Goal: Connect with others: Connect with others

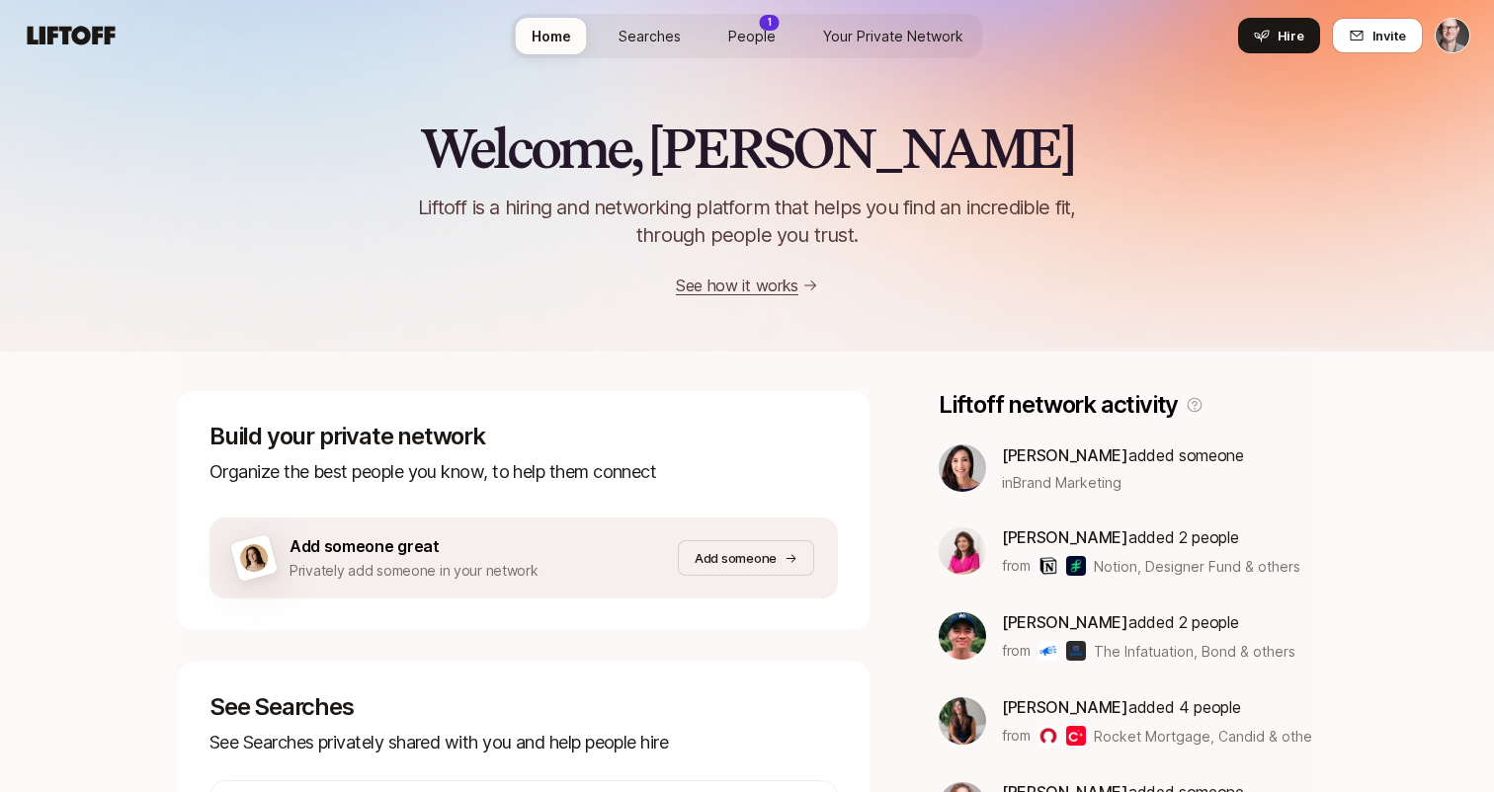
click at [765, 17] on div "1" at bounding box center [770, 23] width 20 height 16
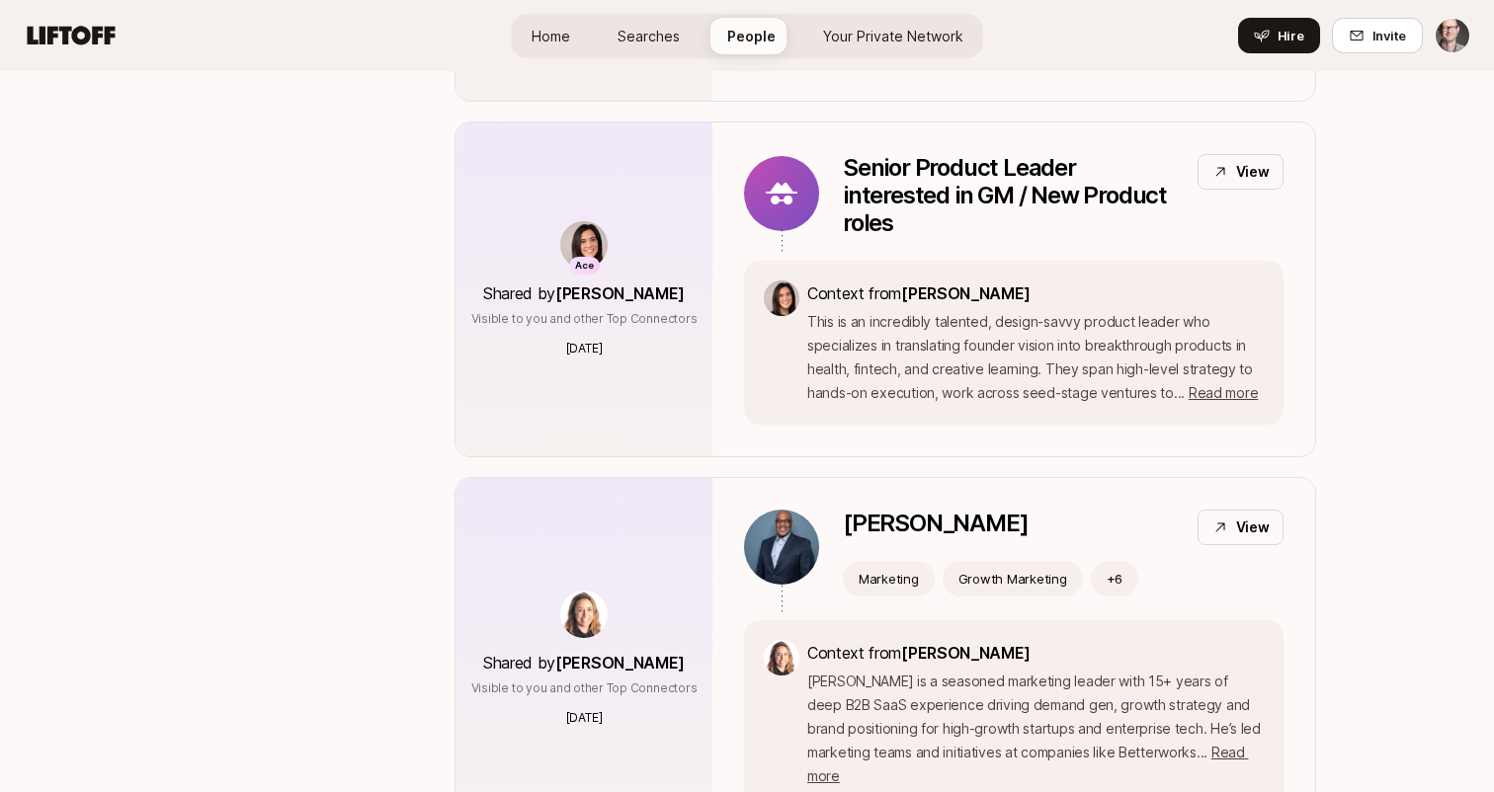
scroll to position [378, 0]
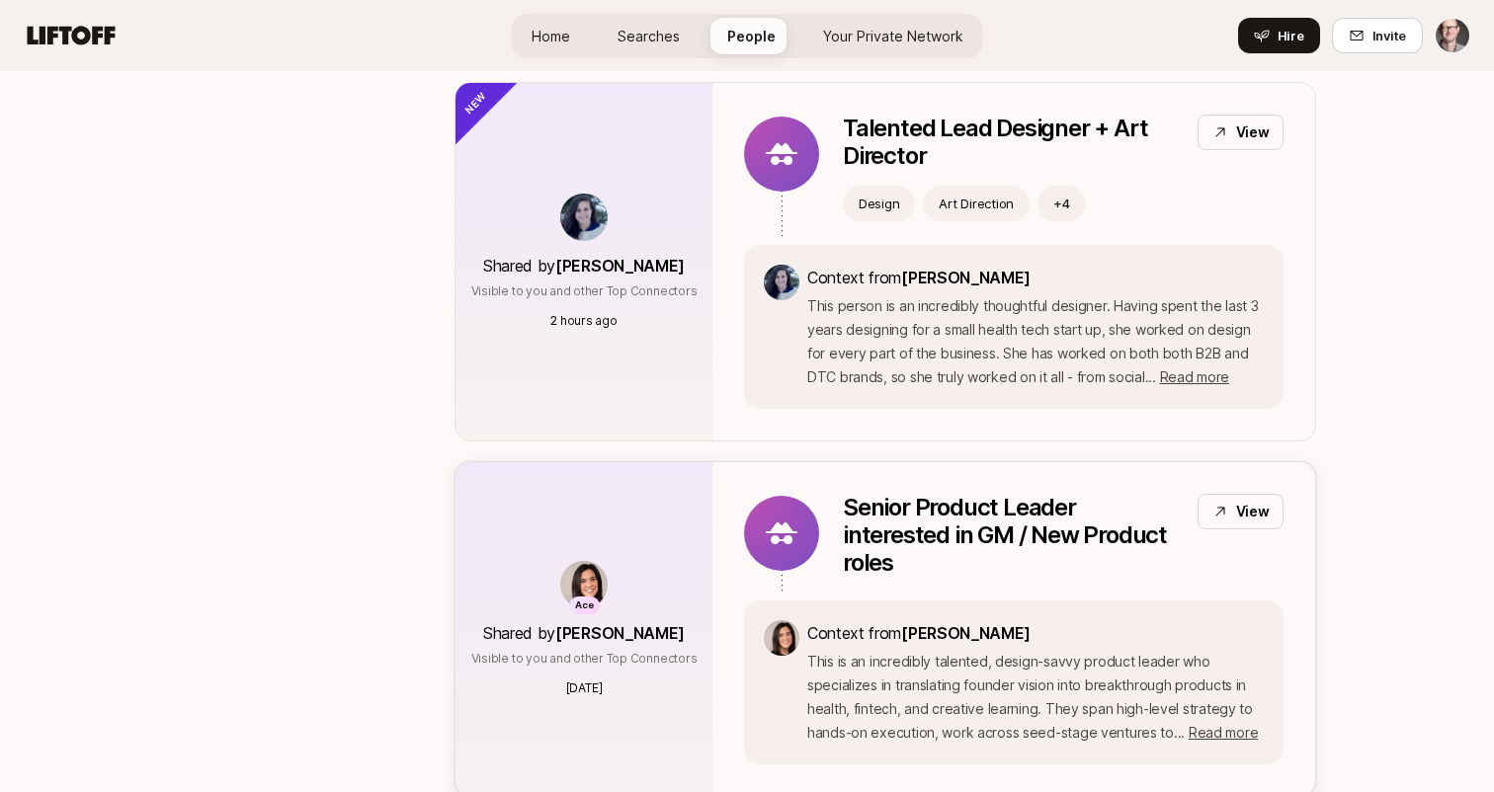
click at [1261, 504] on p "View" at bounding box center [1253, 512] width 34 height 24
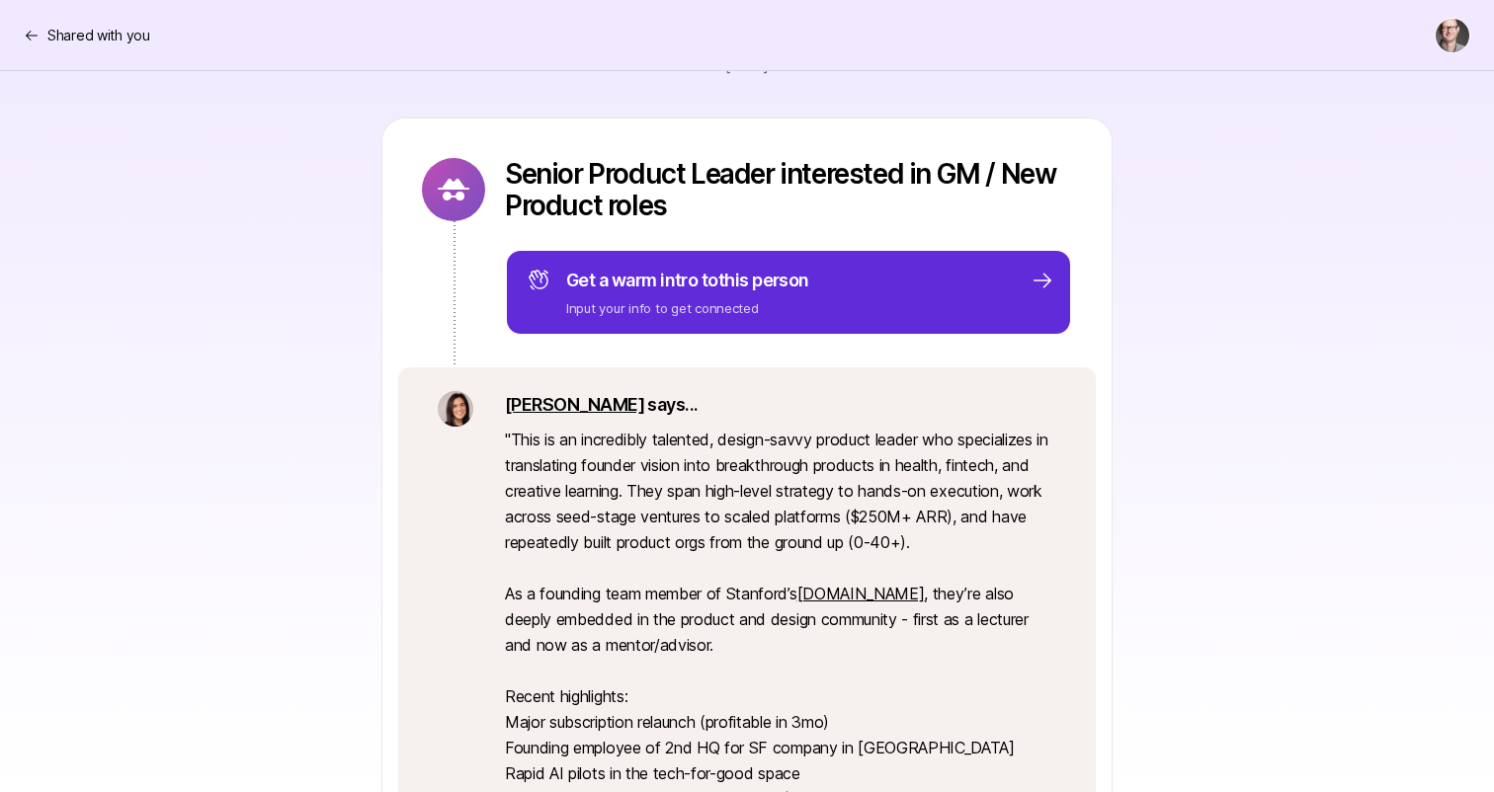
scroll to position [514, 0]
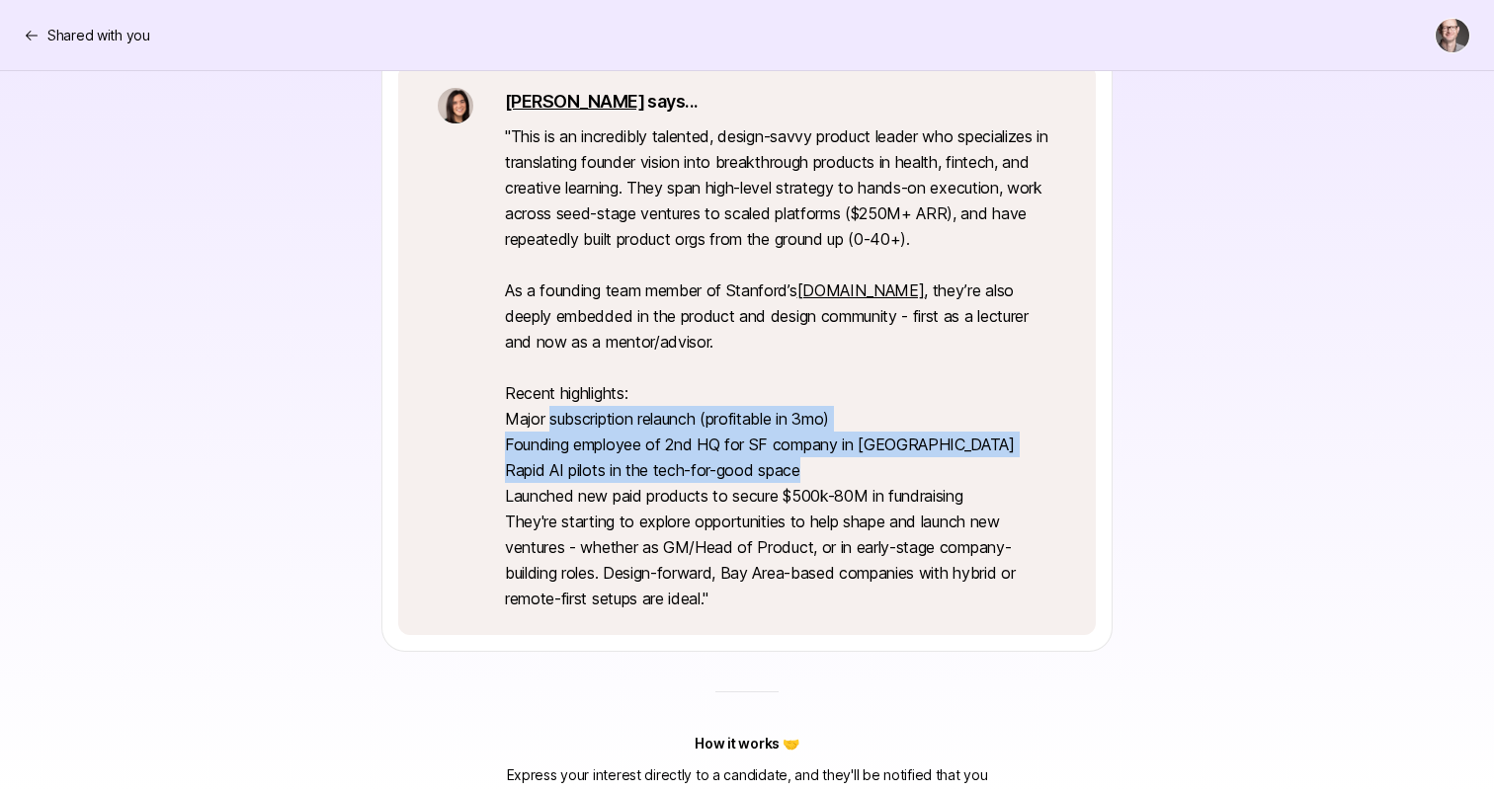
drag, startPoint x: 548, startPoint y: 408, endPoint x: 815, endPoint y: 471, distance: 274.1
click at [815, 471] on p "" This is an incredibly talented, design-savvy product leader who specializes i…" at bounding box center [780, 367] width 551 height 488
click at [684, 446] on p "" This is an incredibly talented, design-savvy product leader who specializes i…" at bounding box center [780, 367] width 551 height 488
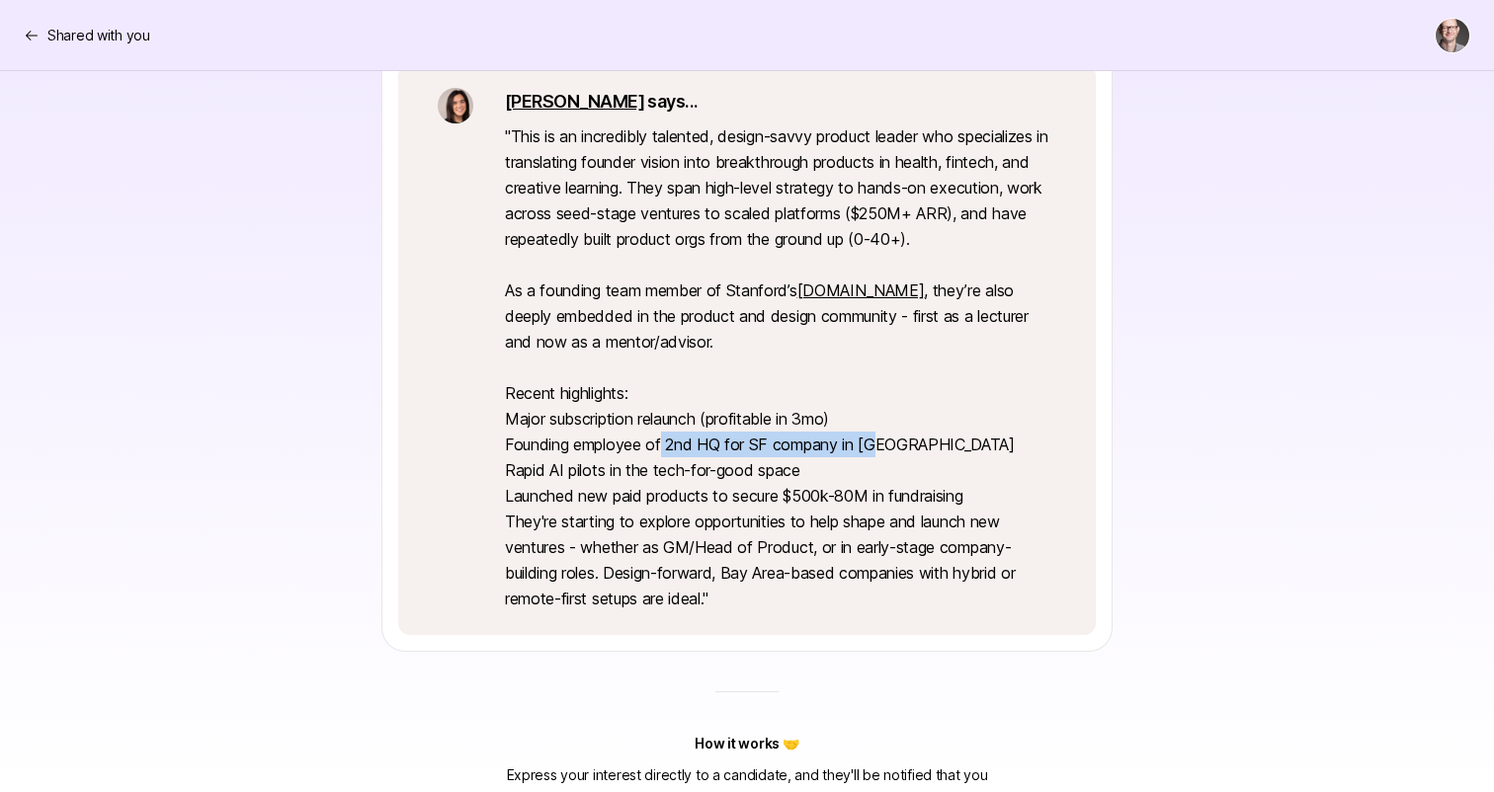
drag, startPoint x: 665, startPoint y: 444, endPoint x: 915, endPoint y: 443, distance: 249.9
click at [915, 443] on p "" This is an incredibly talented, design-savvy product leader who specializes i…" at bounding box center [780, 367] width 551 height 488
click at [872, 445] on p "" This is an incredibly talented, design-savvy product leader who specializes i…" at bounding box center [780, 367] width 551 height 488
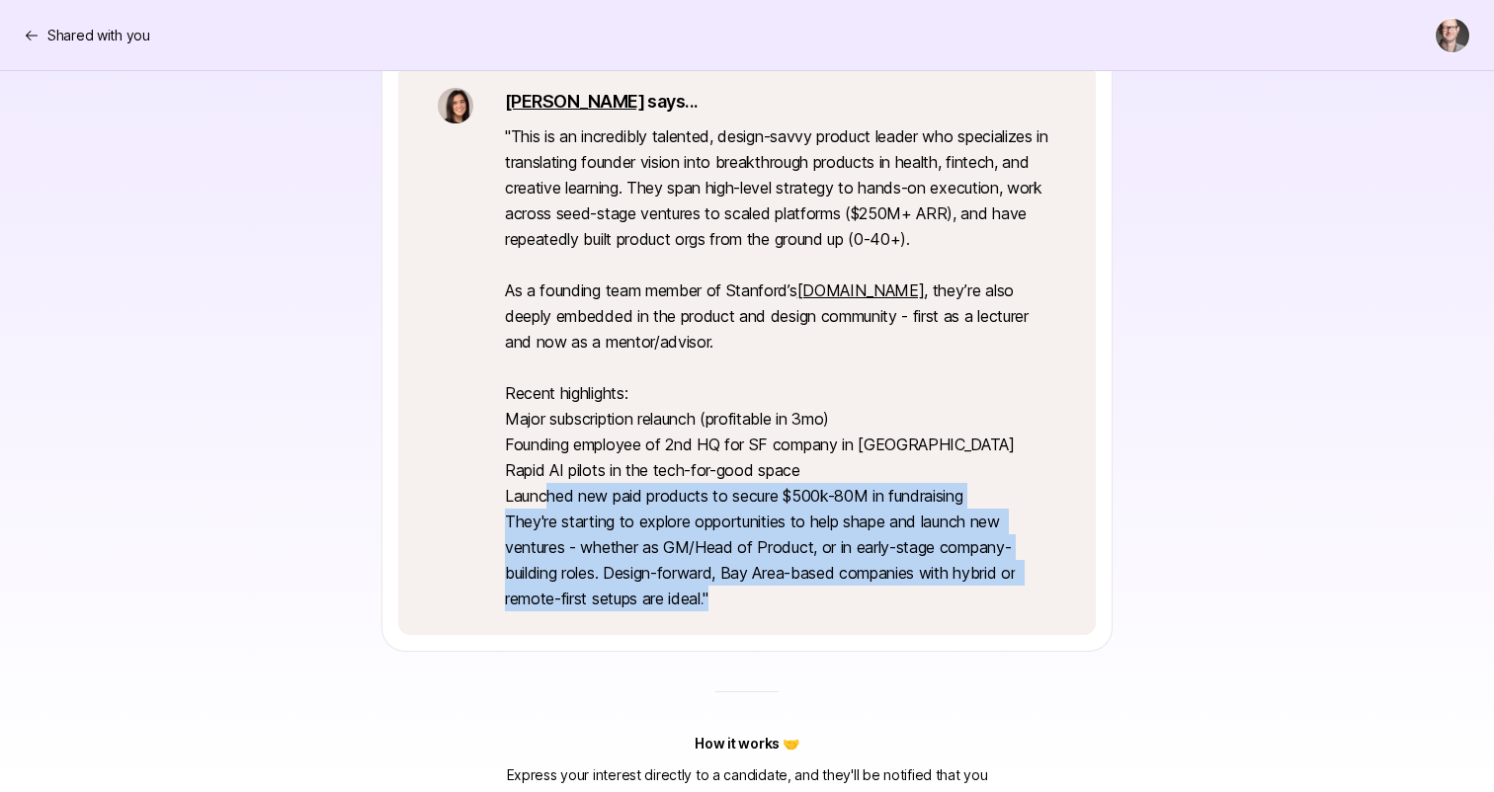
drag, startPoint x: 734, startPoint y: 502, endPoint x: 1024, endPoint y: 586, distance: 302.3
click at [1022, 589] on p "" This is an incredibly talented, design-savvy product leader who specializes i…" at bounding box center [780, 367] width 551 height 488
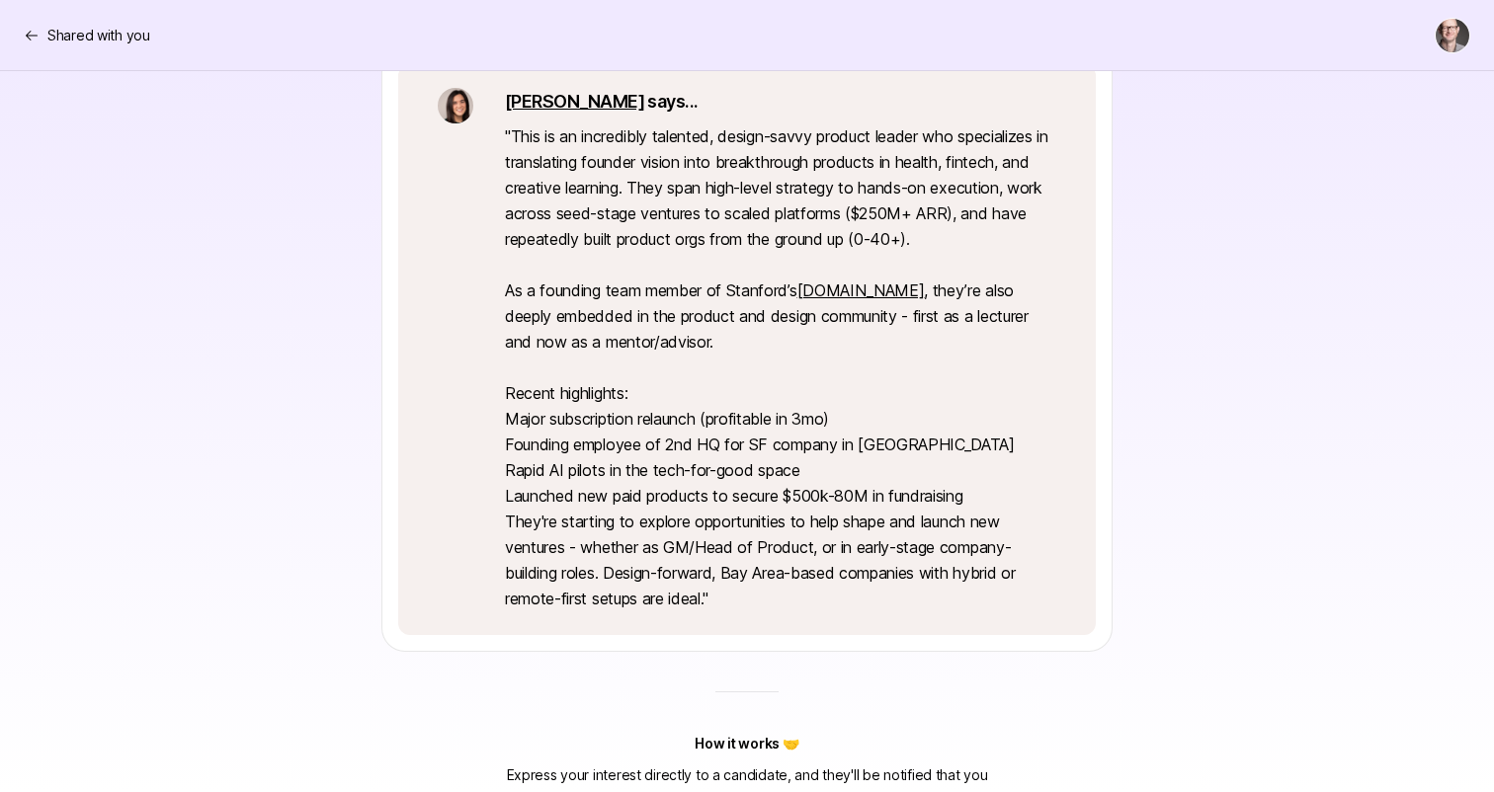
click at [1327, 608] on div "[PERSON_NAME] shared a person 👀 [DATE] Senior Product Leader interested in GM /…" at bounding box center [747, 195] width 1494 height 1277
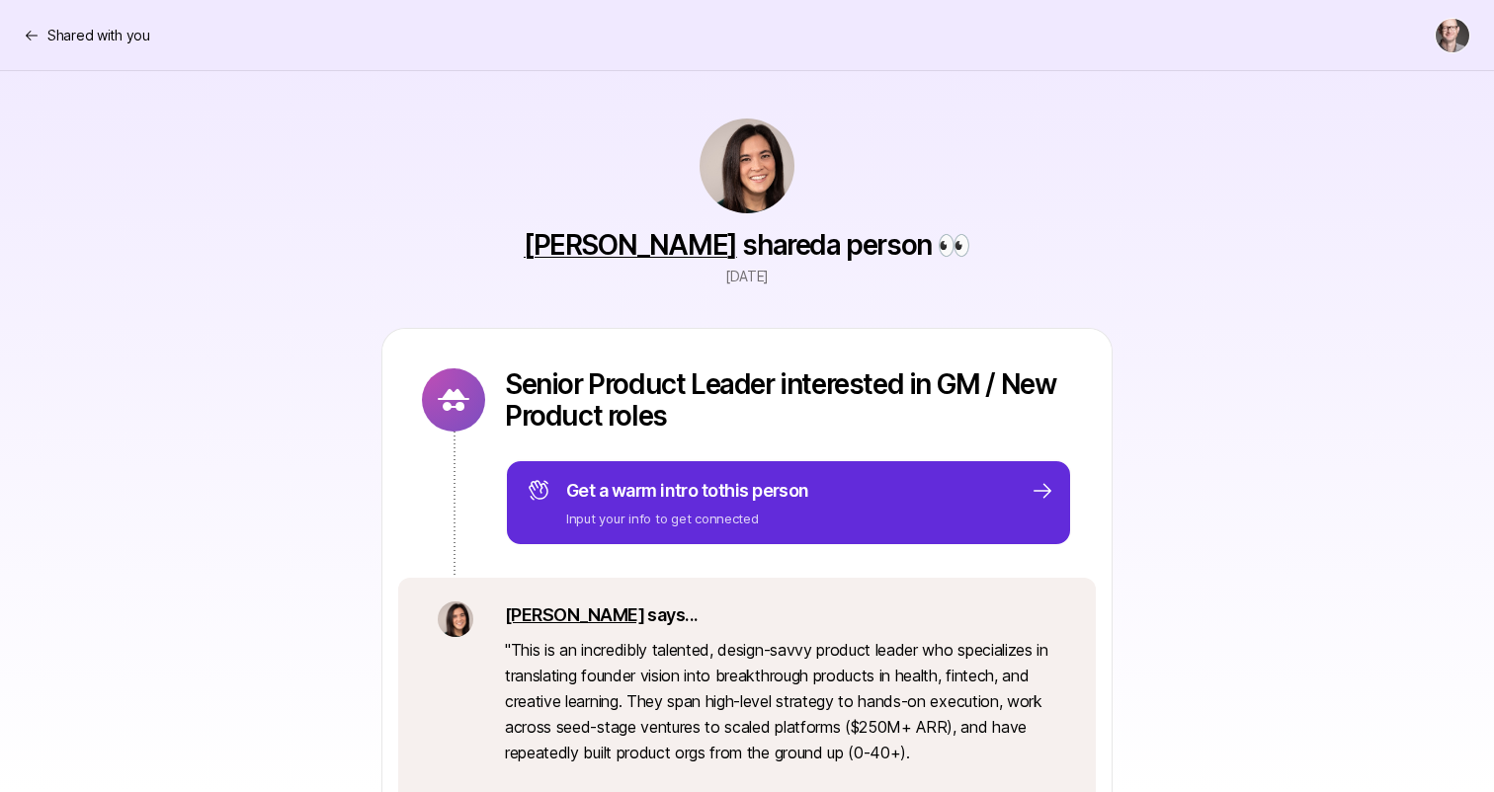
scroll to position [0, 0]
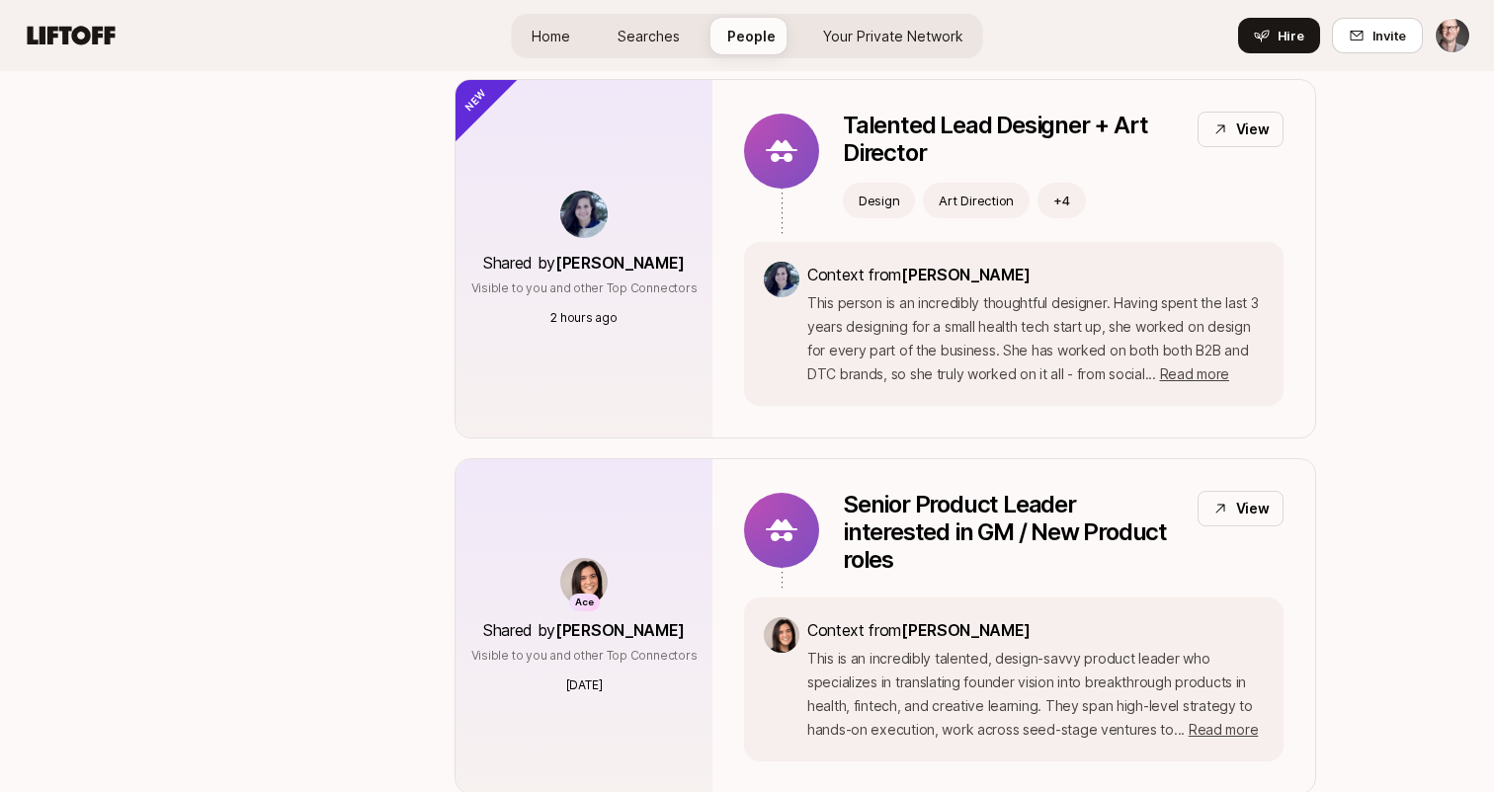
scroll to position [385, 0]
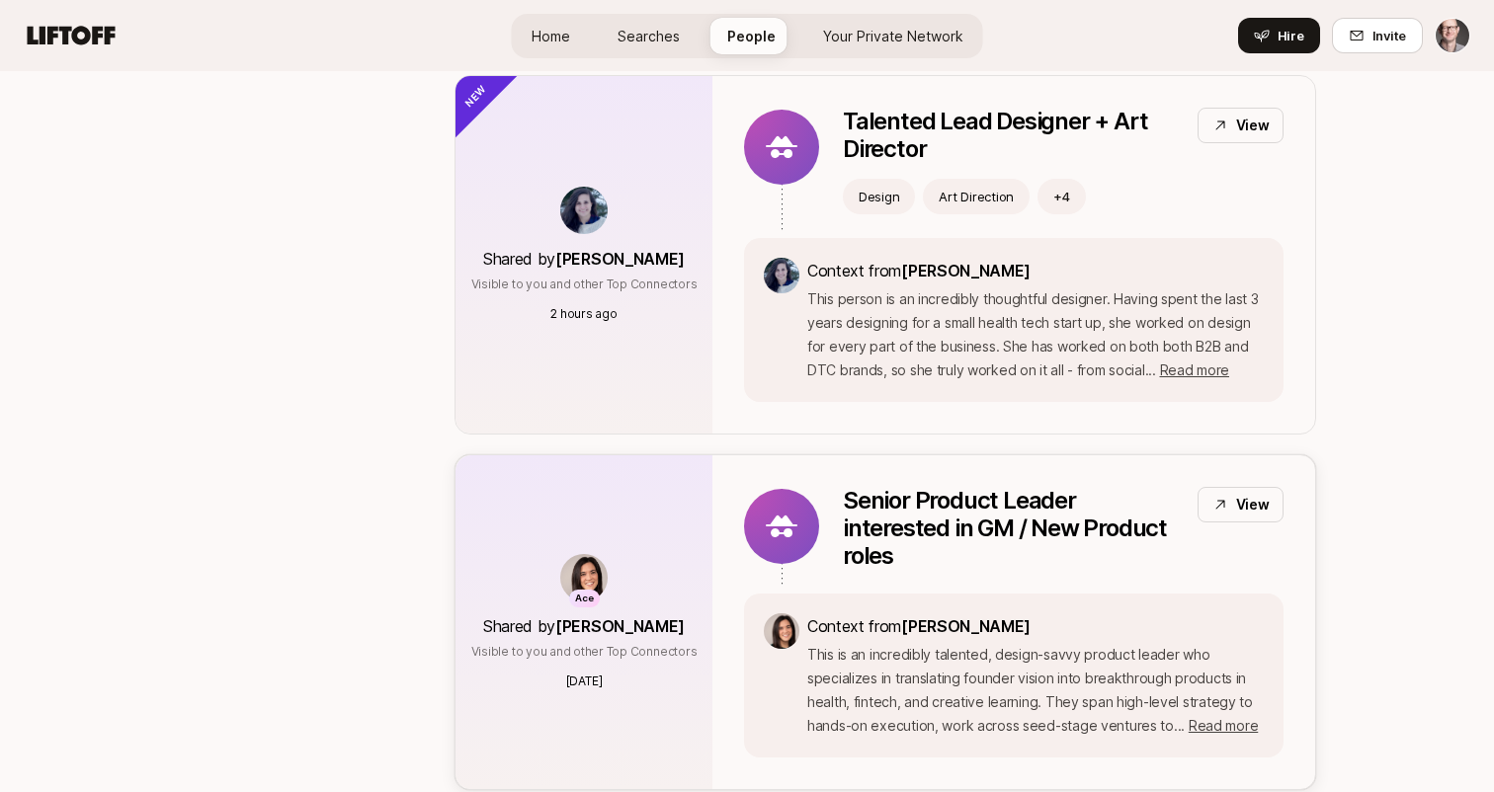
click at [597, 572] on img at bounding box center [583, 577] width 47 height 47
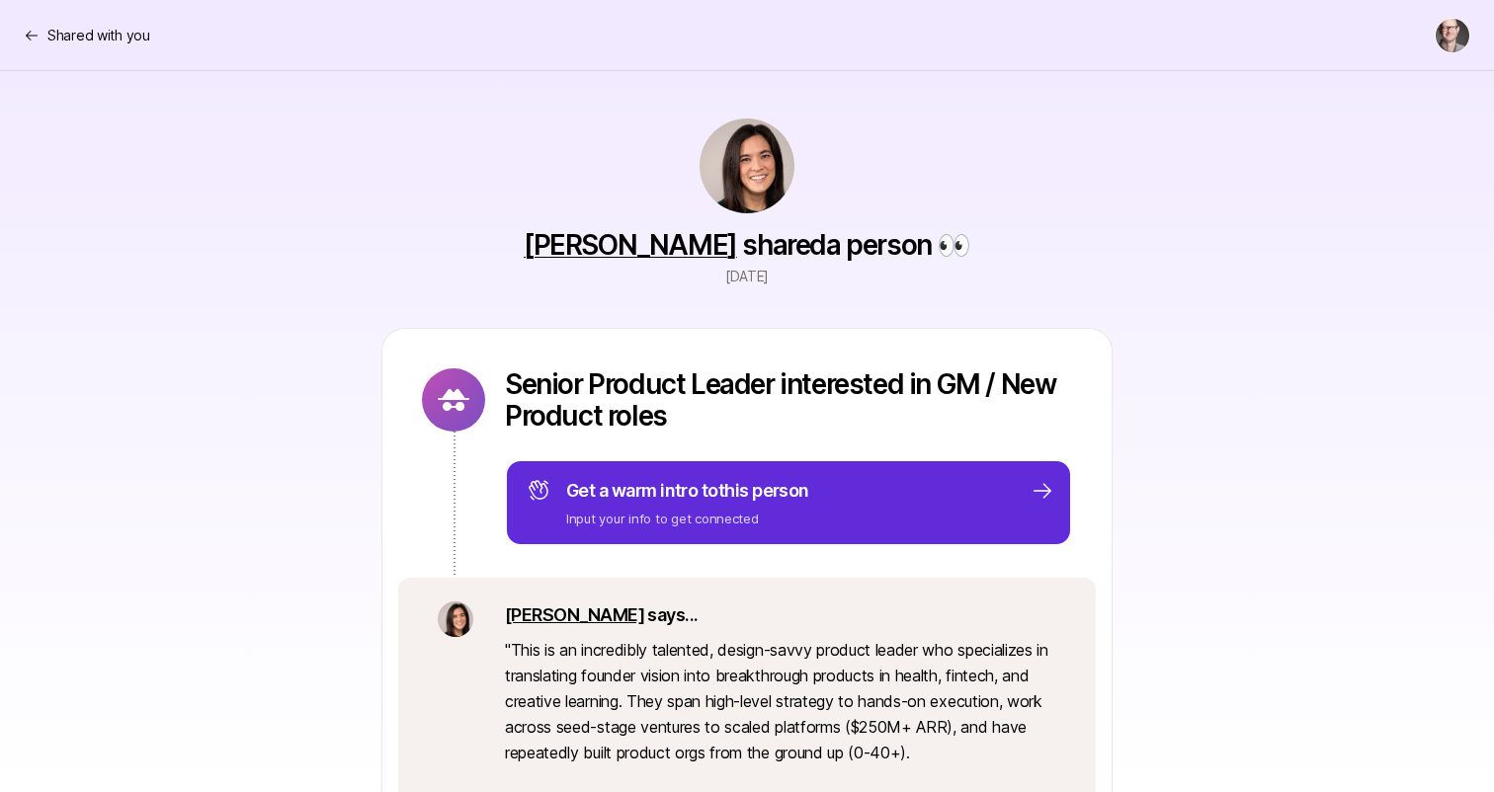
click at [736, 184] on img at bounding box center [746, 166] width 95 height 95
click at [623, 247] on link "[PERSON_NAME]" at bounding box center [630, 245] width 213 height 34
